Goal: Task Accomplishment & Management: Use online tool/utility

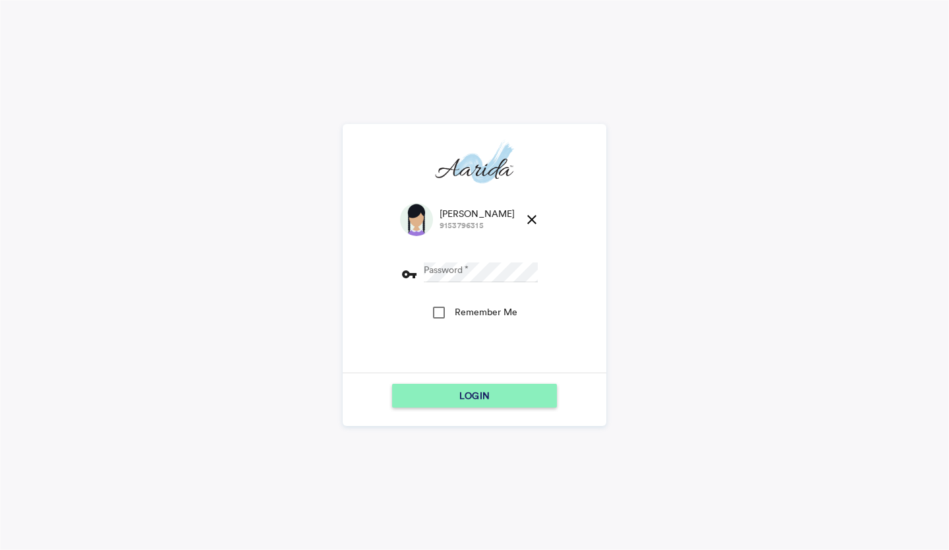
click at [524, 216] on md-icon "close" at bounding box center [532, 220] width 16 height 16
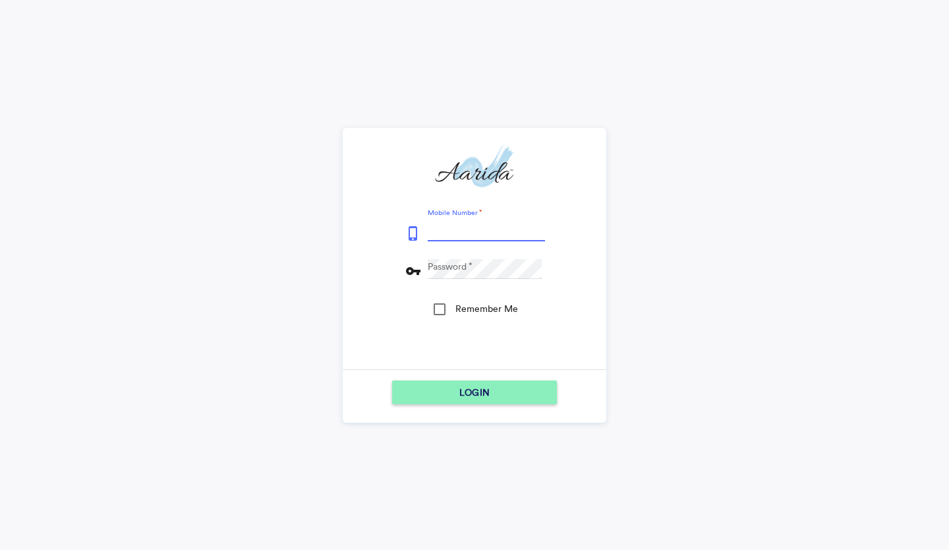
click at [437, 232] on input "Mobile Number" at bounding box center [486, 231] width 117 height 20
type input "7600510037"
click at [392, 380] on button "LOGIN" at bounding box center [474, 392] width 165 height 24
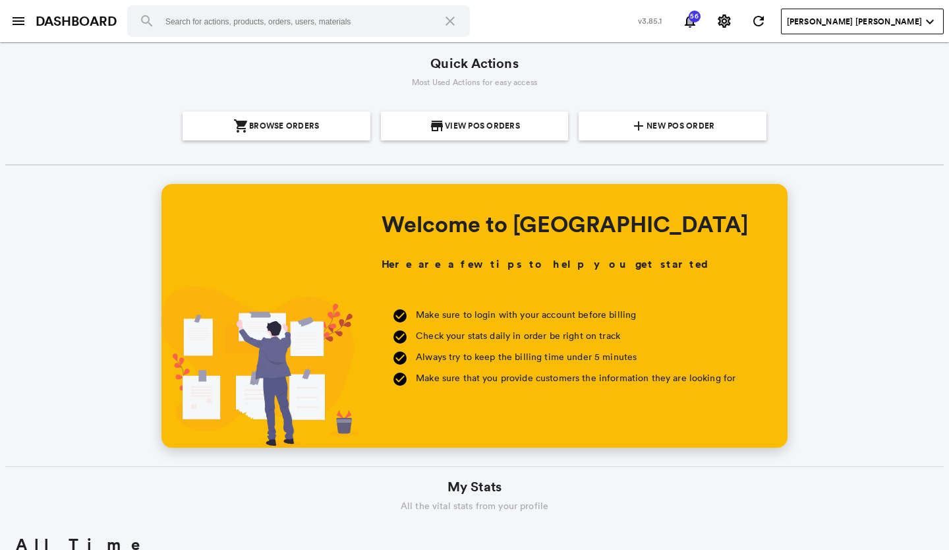
scroll to position [237, 454]
click at [680, 125] on span "New POS Order" at bounding box center [681, 125] width 68 height 29
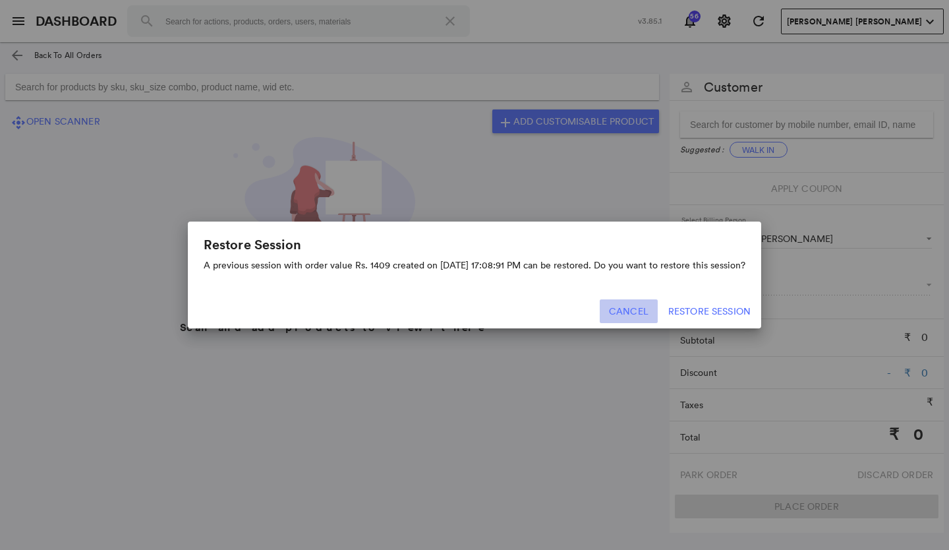
click at [629, 308] on button "Cancel" at bounding box center [629, 311] width 58 height 24
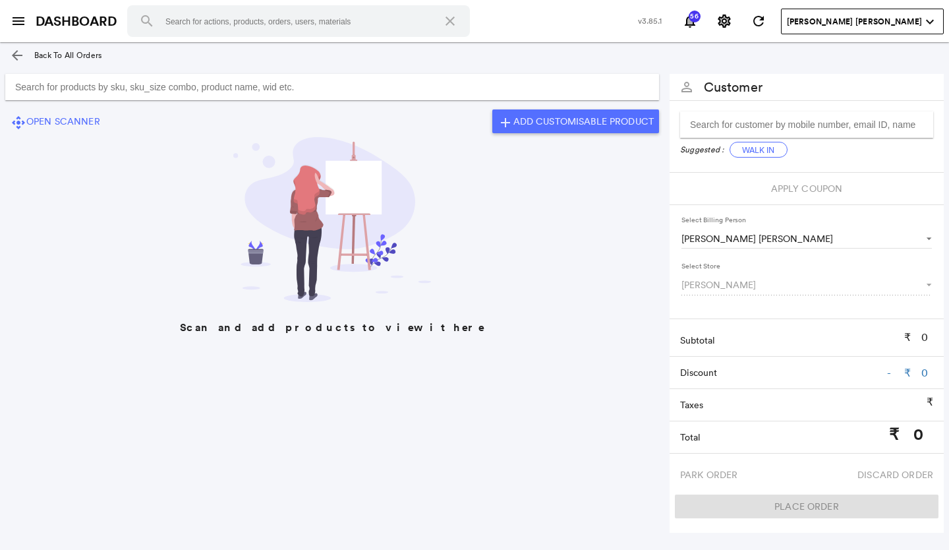
click at [14, 52] on md-icon "arrow_back" at bounding box center [17, 55] width 16 height 16
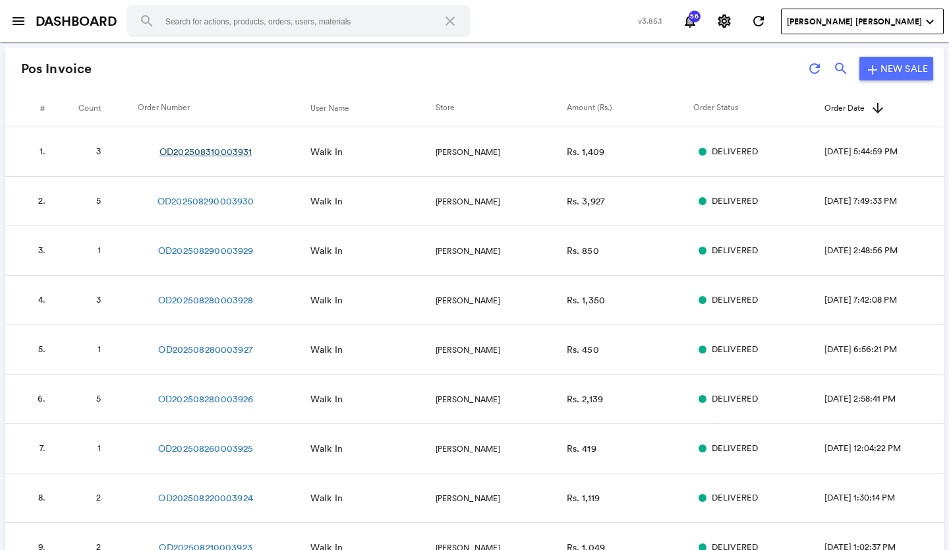
click at [227, 152] on link "OD202508310003931" at bounding box center [206, 151] width 92 height 13
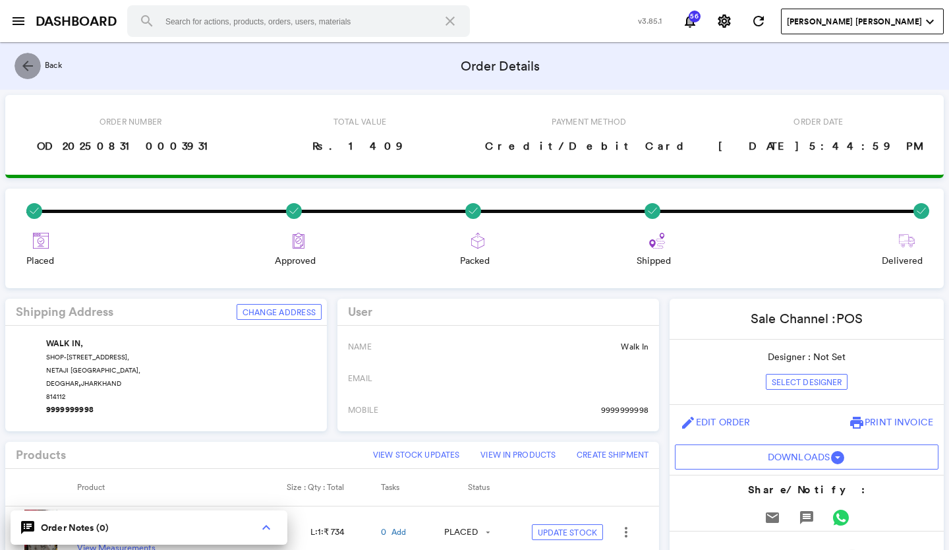
click at [24, 65] on md-icon "arrow_back" at bounding box center [28, 66] width 16 height 16
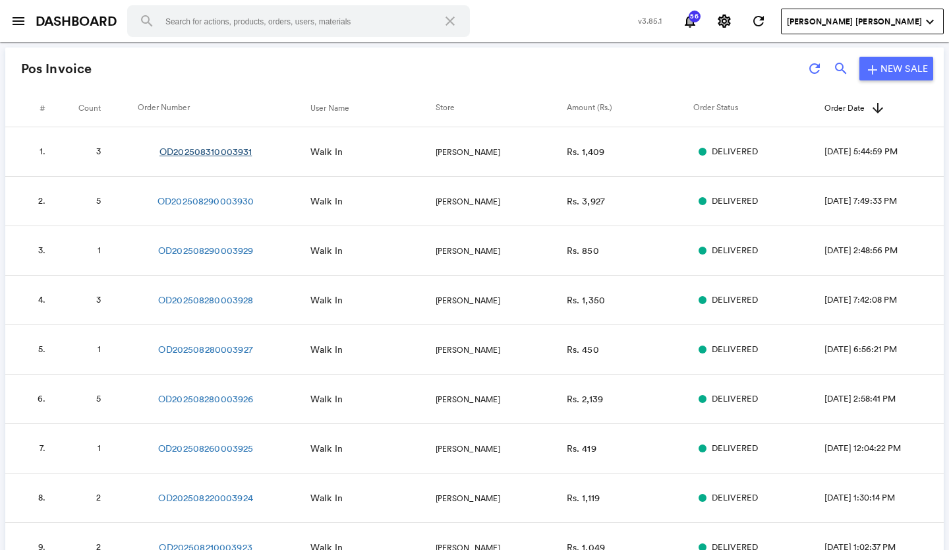
click at [221, 150] on link "OD202508310003931" at bounding box center [206, 151] width 92 height 13
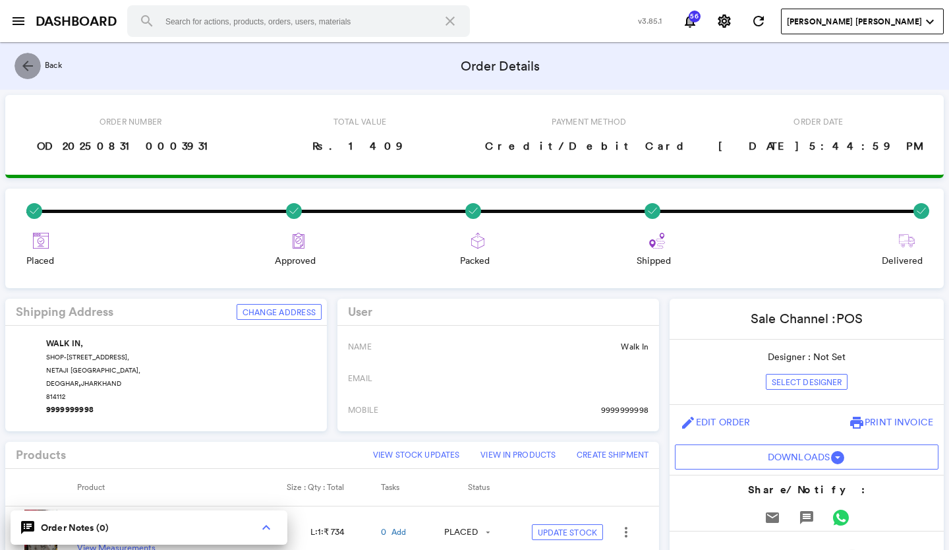
click at [30, 65] on md-icon "arrow_back" at bounding box center [28, 66] width 16 height 16
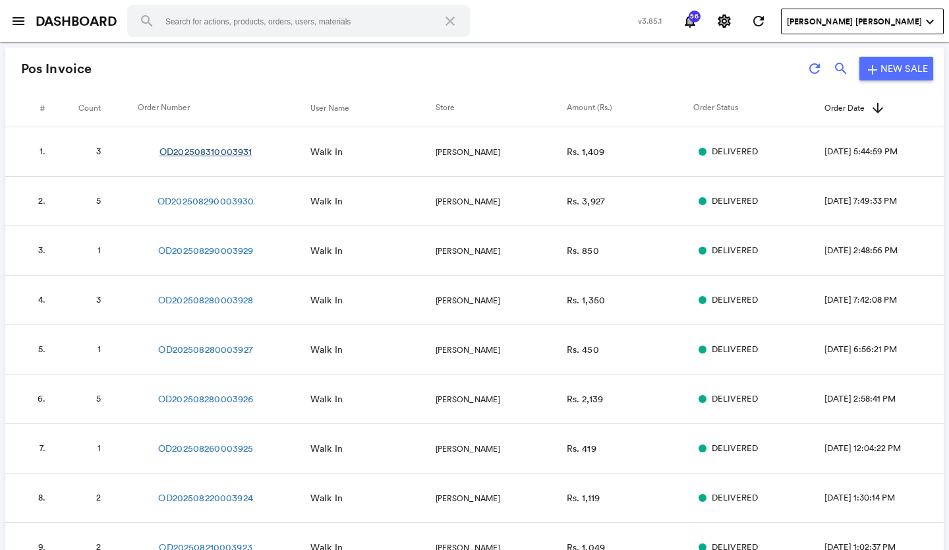
click at [195, 148] on link "OD202508310003931" at bounding box center [206, 151] width 92 height 13
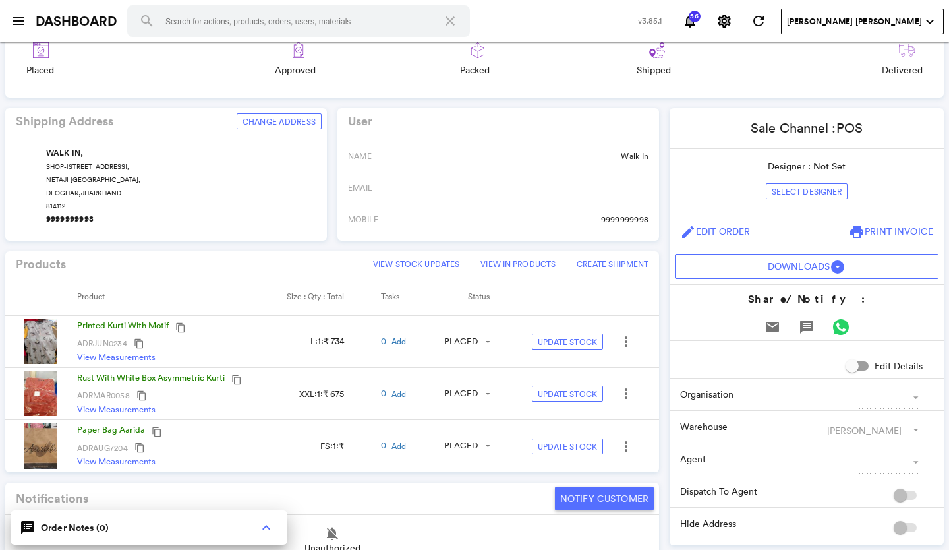
scroll to position [198, 0]
